Goal: Find specific page/section: Find specific page/section

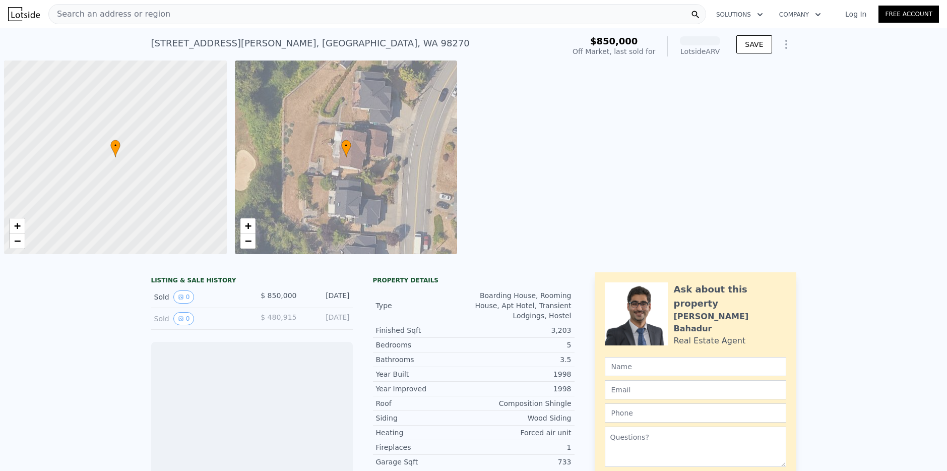
scroll to position [0, 4]
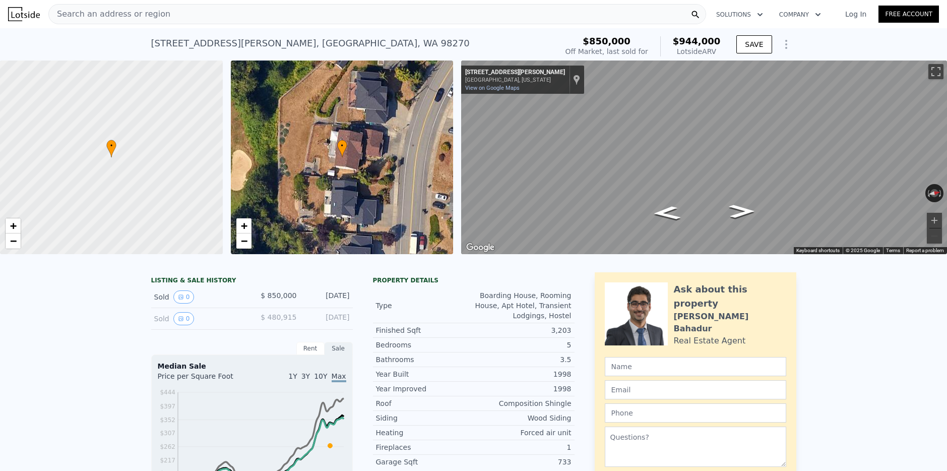
click at [205, 10] on div "Search an address or region" at bounding box center [377, 14] width 658 height 20
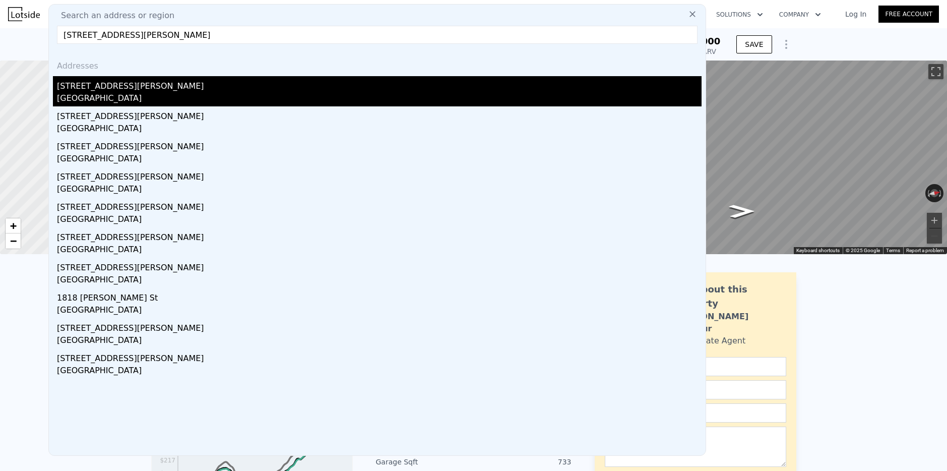
type input "1940 SW Dawson Street, Seattle, WA 98106"
click at [95, 89] on div "[STREET_ADDRESS][PERSON_NAME]" at bounding box center [379, 84] width 644 height 16
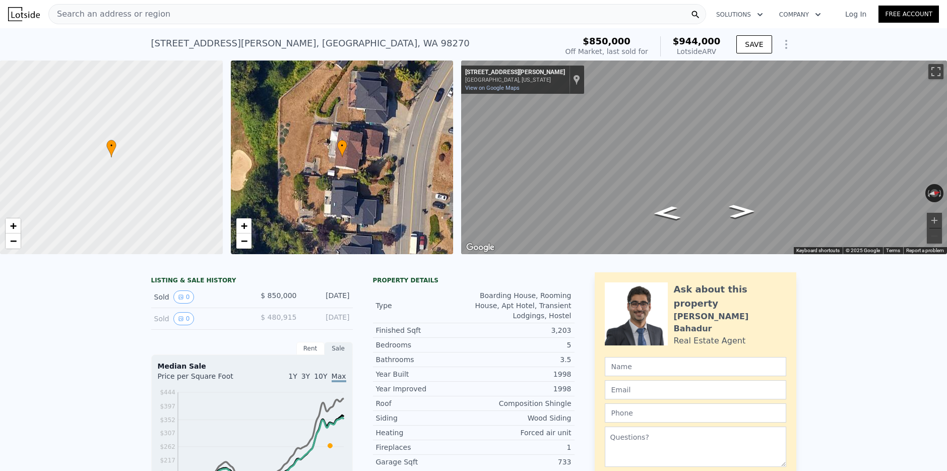
type input "2"
type input "4"
type input "1.5"
type input "1350"
type input "2080"
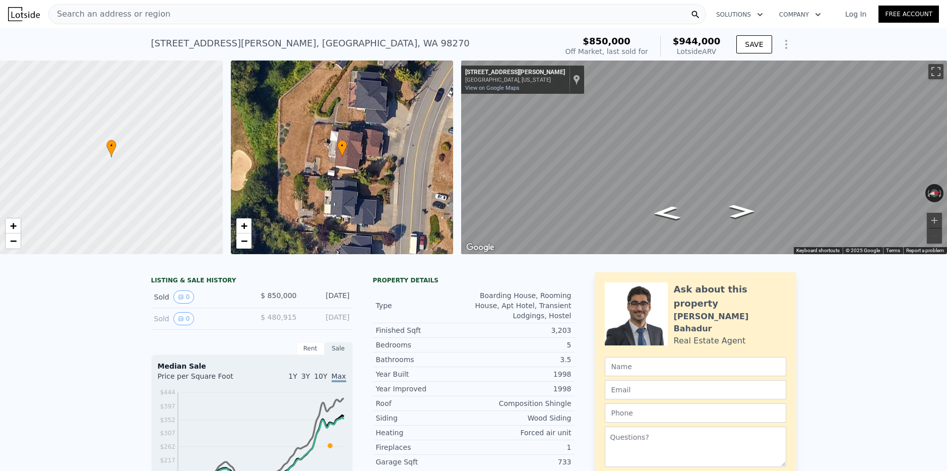
type input "1482"
type input "11344"
type input "$ 865,000"
type input "6"
type input "$ 209,526"
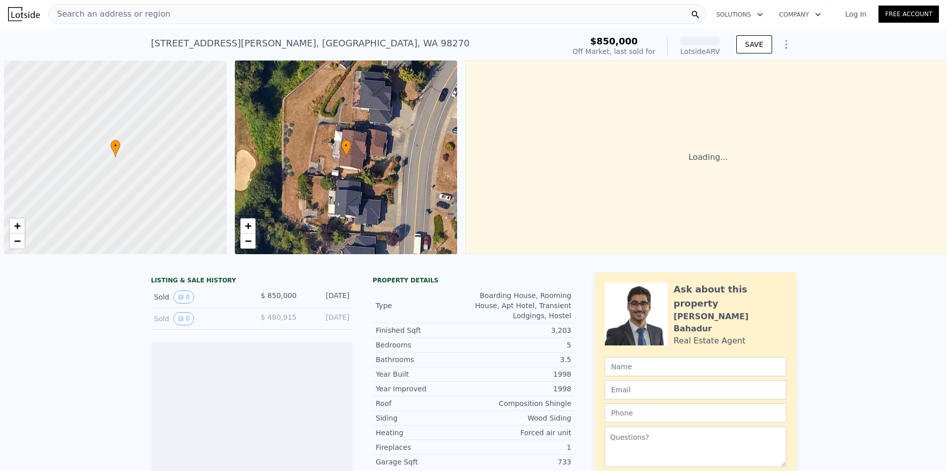
scroll to position [0, 4]
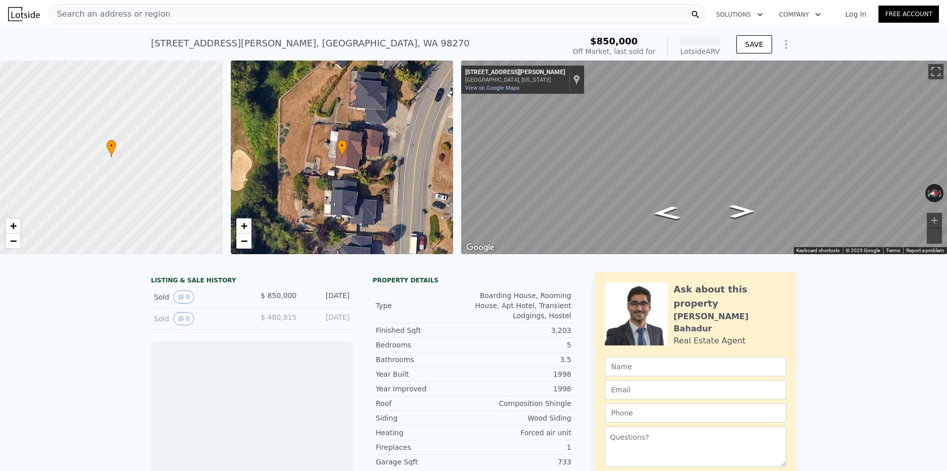
click at [196, 8] on div "Search an address or region" at bounding box center [377, 14] width 658 height 20
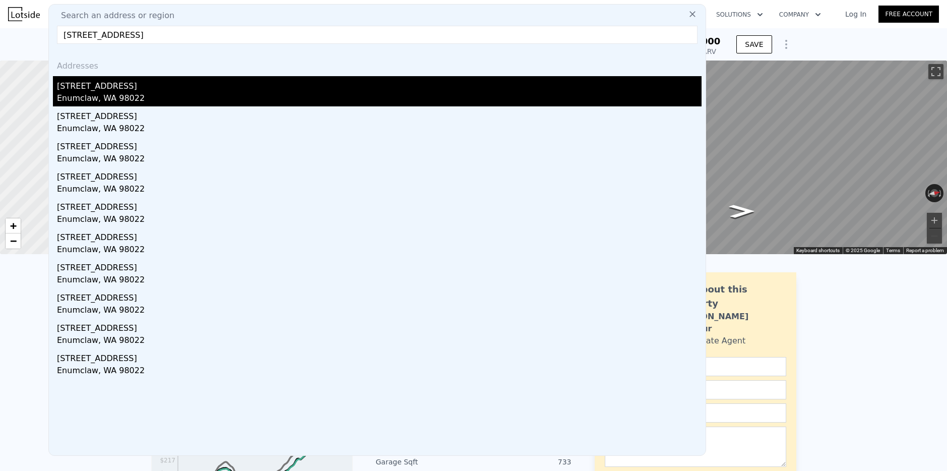
type input "[STREET_ADDRESS]"
click at [115, 86] on div "[STREET_ADDRESS]" at bounding box center [379, 84] width 644 height 16
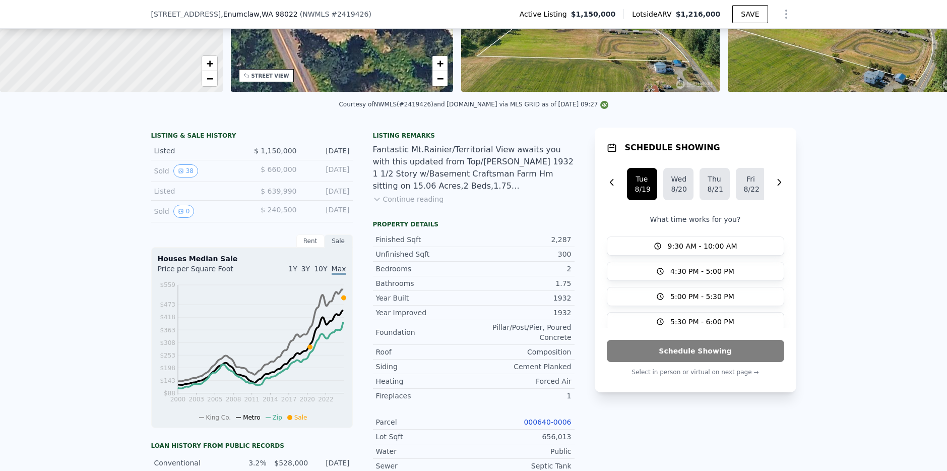
scroll to position [159, 0]
click at [539, 423] on link "000640-0006" at bounding box center [547, 421] width 47 height 8
